Goal: Information Seeking & Learning: Stay updated

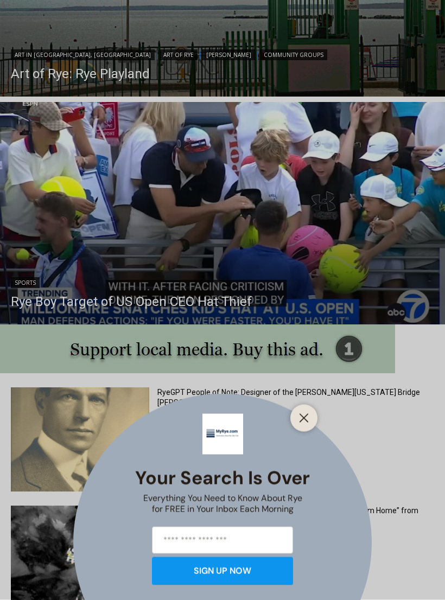
scroll to position [790, 0]
click at [43, 300] on div "Your Search is Over Everything You Need to Know About Rye for FREE in Your Inbo…" at bounding box center [222, 300] width 445 height 600
click at [30, 297] on div "Your Search is Over Everything You Need to Know About Rye for FREE in Your Inbo…" at bounding box center [222, 300] width 445 height 600
click at [306, 422] on line "Close" at bounding box center [304, 418] width 8 height 8
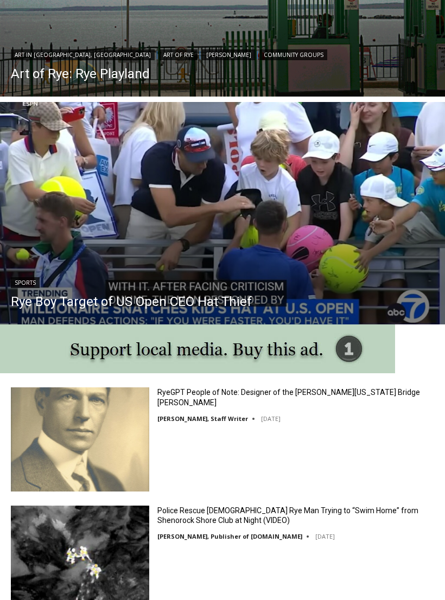
click at [55, 304] on link "Rye Boy Target of US Open CEO Hat Thief" at bounding box center [131, 301] width 241 height 16
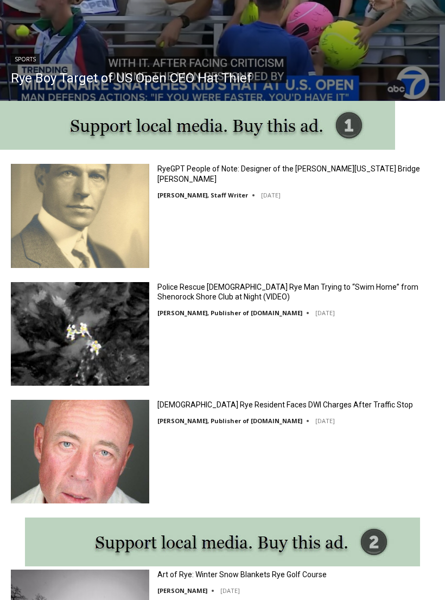
scroll to position [1013, 0]
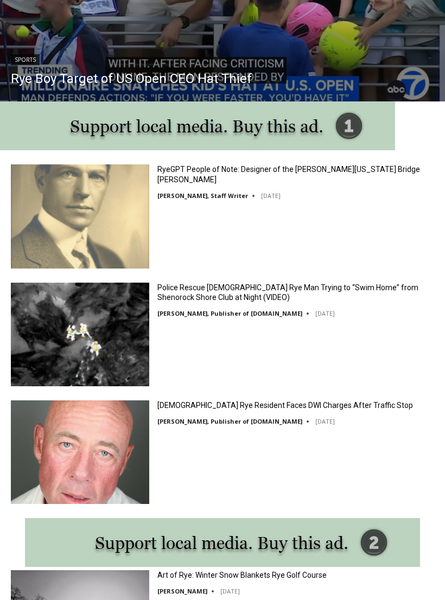
click at [418, 291] on link "Police Rescue [DEMOGRAPHIC_DATA] Rye Man Trying to “Swim Home” from Shenorock S…" at bounding box center [295, 293] width 277 height 20
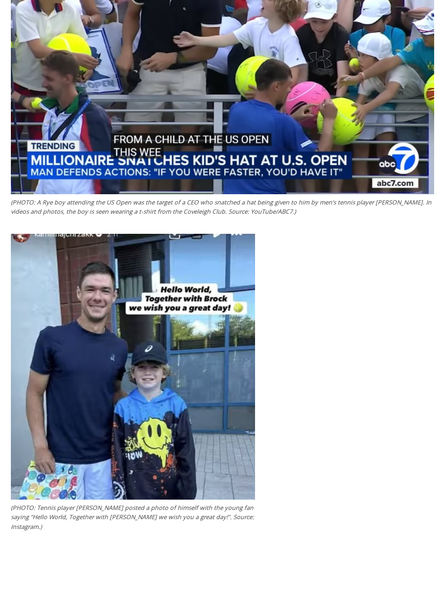
scroll to position [1015, 0]
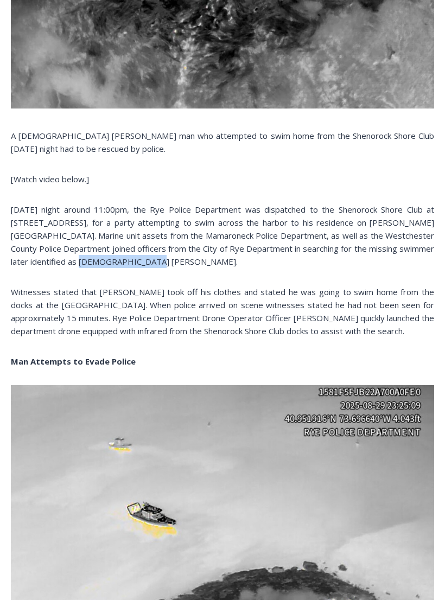
scroll to position [628, 0]
